Goal: Task Accomplishment & Management: Use online tool/utility

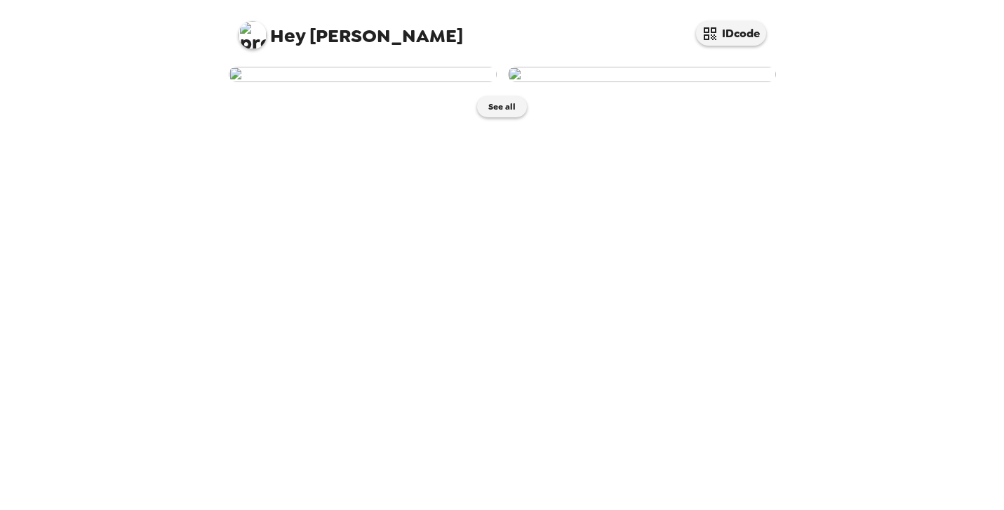
click at [329, 82] on img at bounding box center [363, 74] width 268 height 15
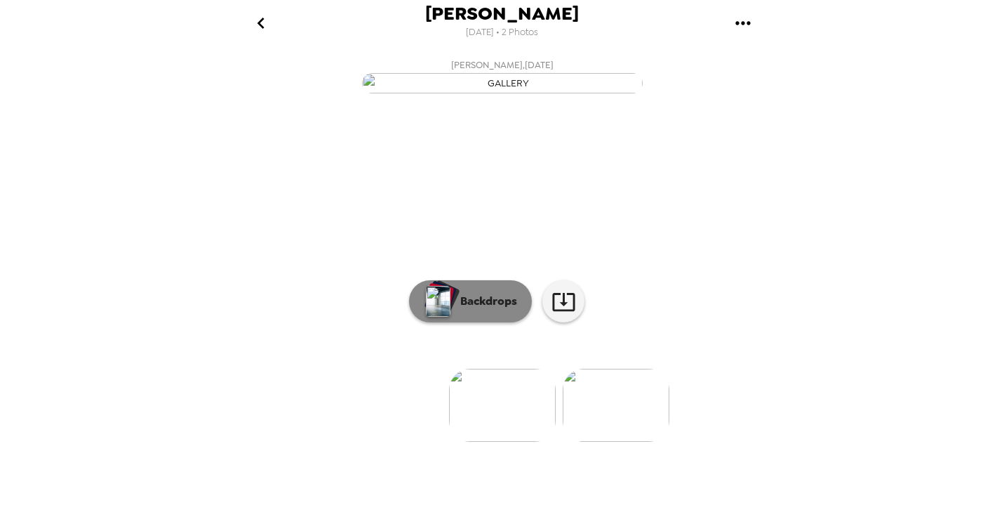
scroll to position [98, 0]
click at [481, 310] on p "Backdrops" at bounding box center [485, 301] width 64 height 17
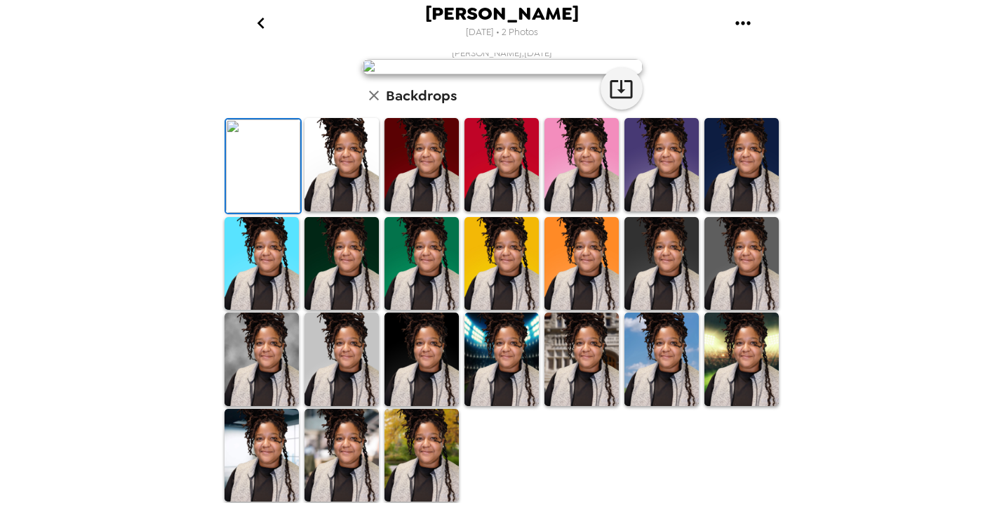
scroll to position [209, 0]
click at [738, 211] on img at bounding box center [742, 164] width 74 height 93
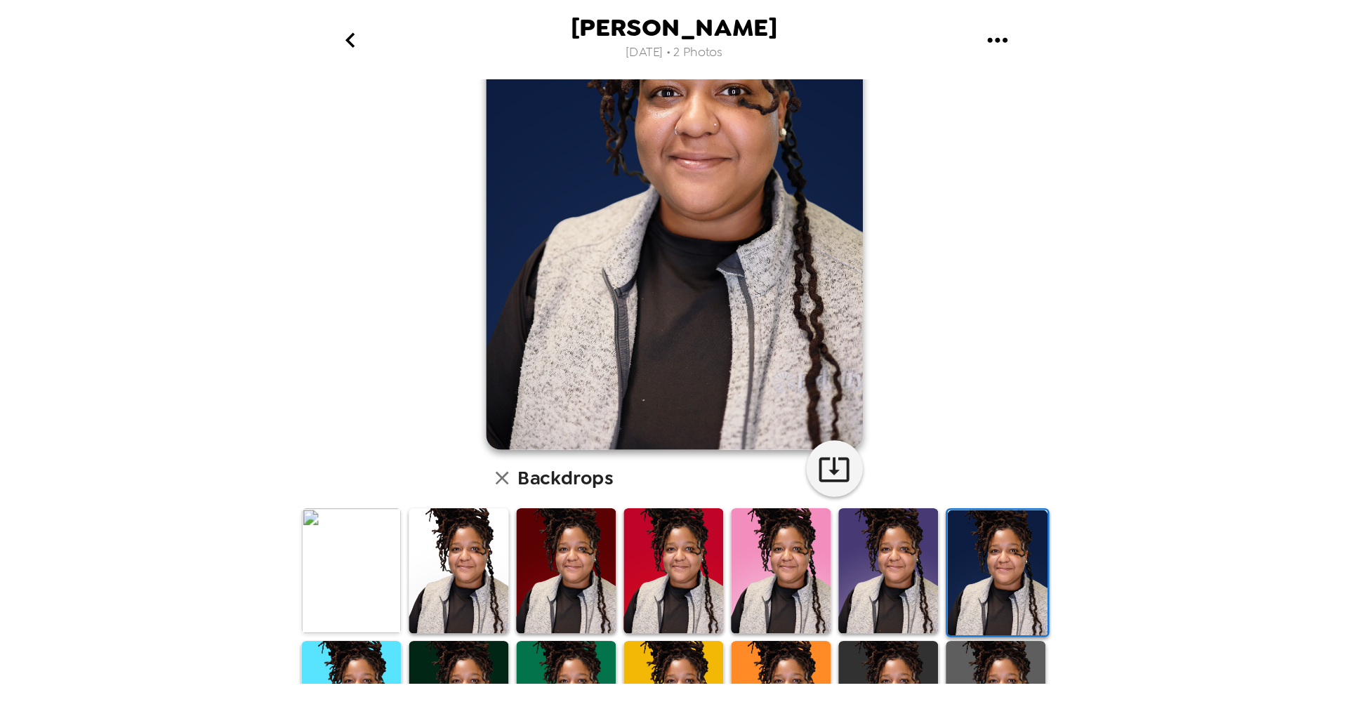
scroll to position [41, 0]
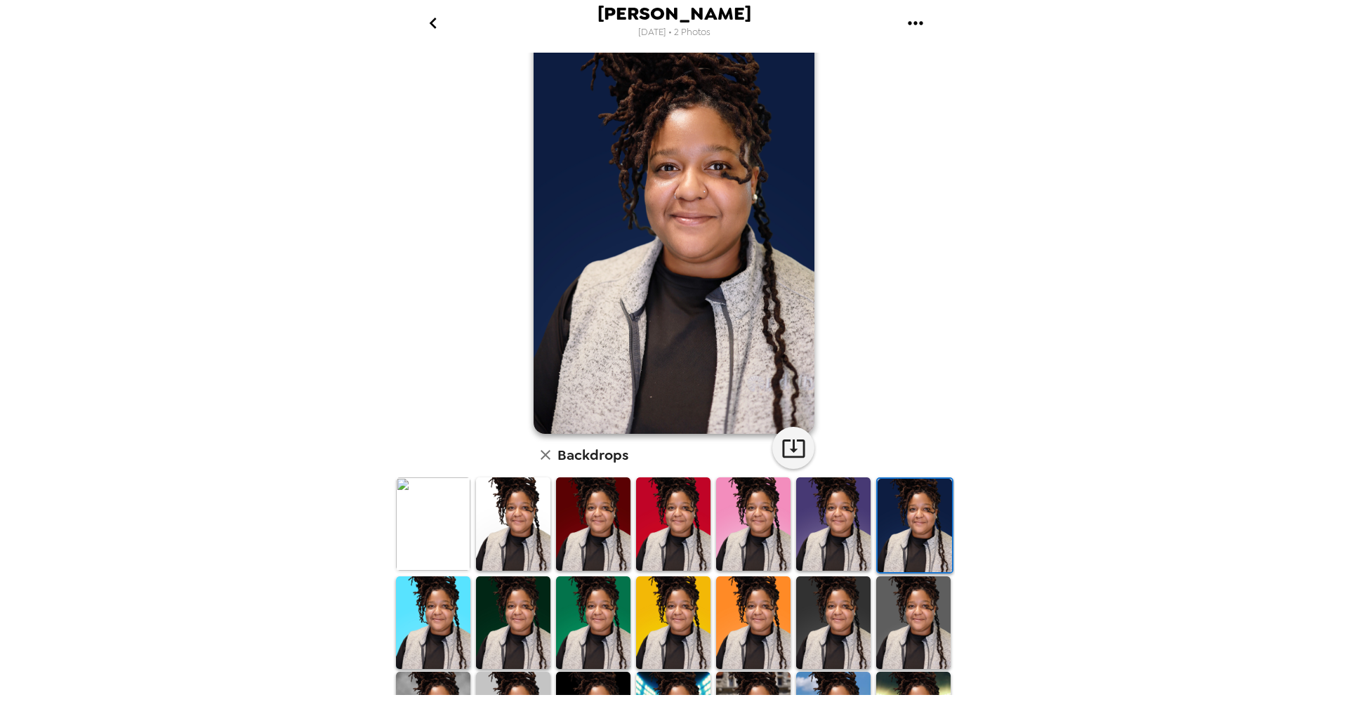
click at [667, 509] on img at bounding box center [673, 622] width 74 height 93
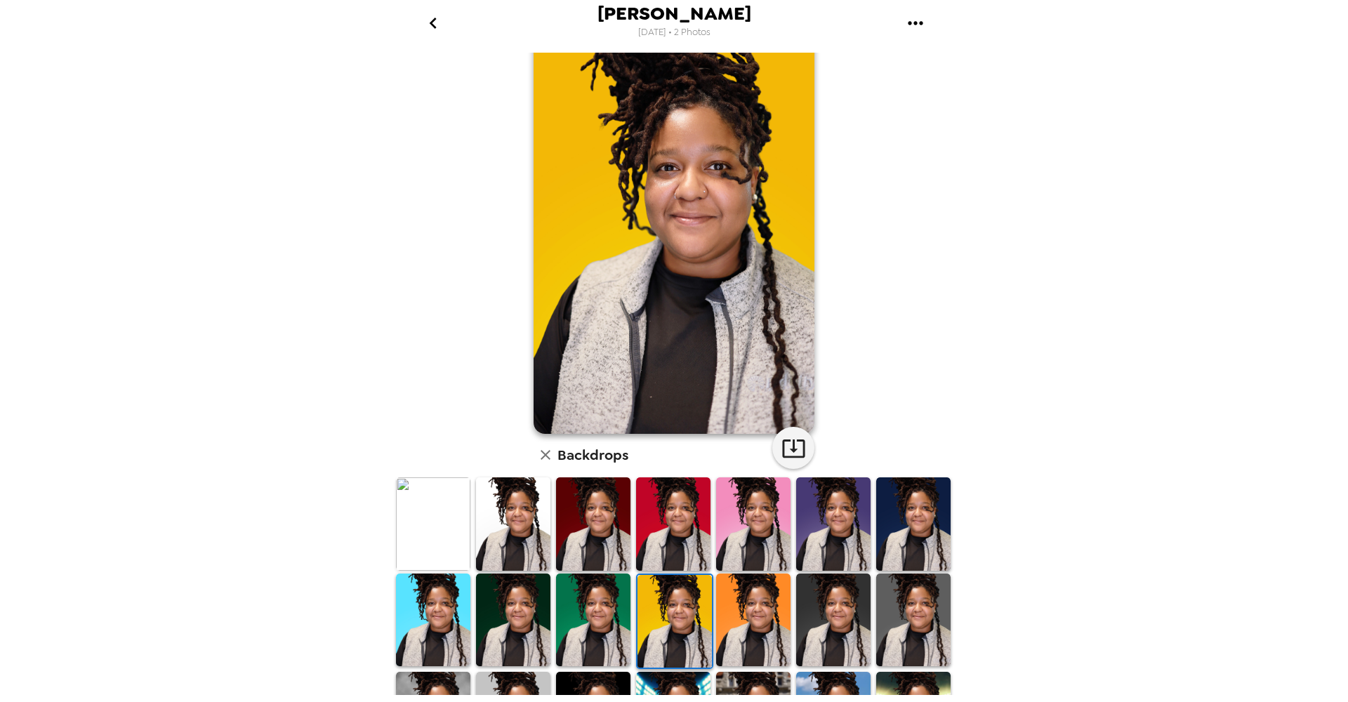
click at [764, 509] on img at bounding box center [753, 619] width 74 height 93
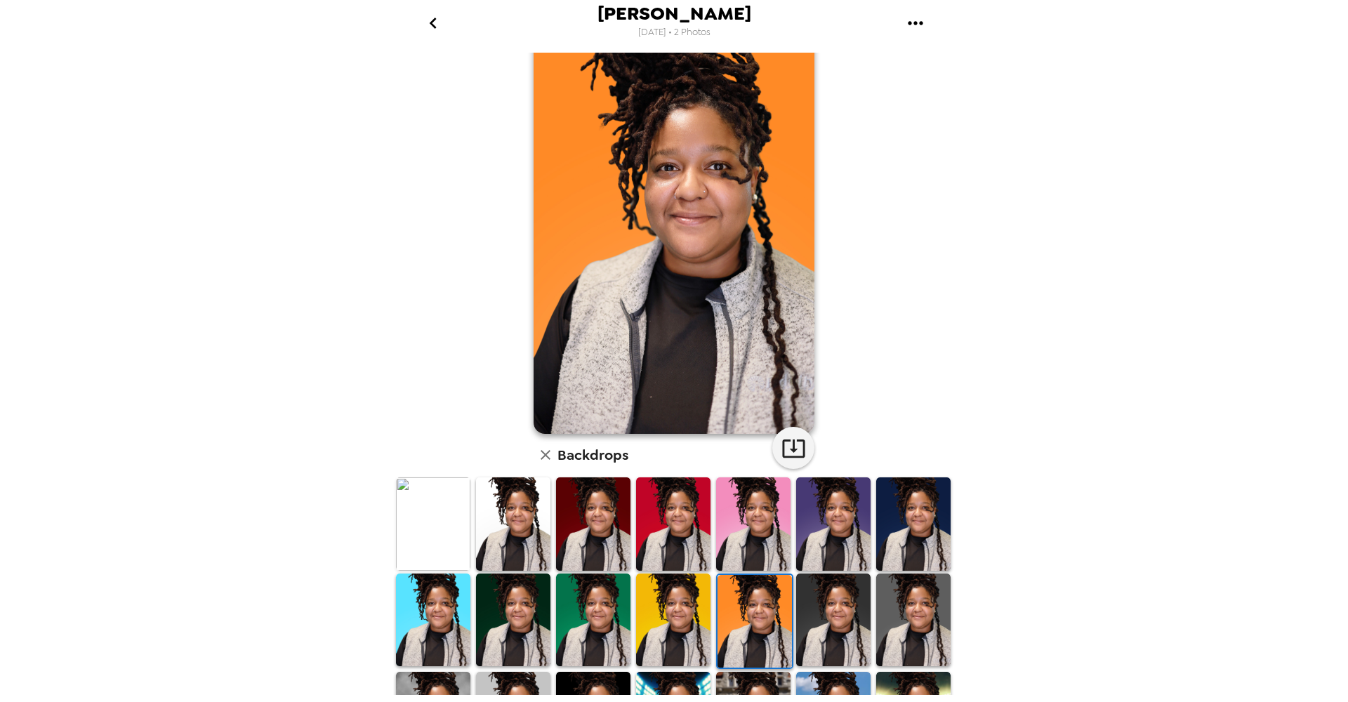
click at [588, 509] on img at bounding box center [593, 619] width 74 height 93
